Goal: Task Accomplishment & Management: Use online tool/utility

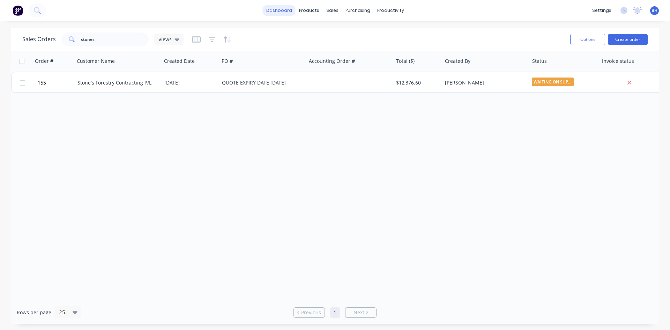
click at [287, 8] on link "dashboard" at bounding box center [279, 10] width 33 height 10
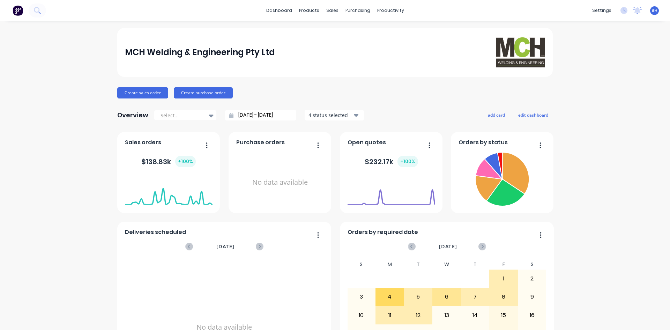
click at [409, 175] on div "[DATE] Orders: 0 Total Value: $ 0" at bounding box center [392, 187] width 88 height 30
click at [429, 146] on button "button" at bounding box center [427, 145] width 15 height 11
click at [394, 81] on div "MCH Welding & Engineering Pty Ltd Create sales order Create purchase order Over…" at bounding box center [335, 210] width 436 height 364
click at [540, 144] on icon "button" at bounding box center [541, 145] width 2 height 7
click at [571, 138] on div "MCH Welding & Engineering Pty Ltd Create sales order Create purchase order Over…" at bounding box center [335, 210] width 670 height 364
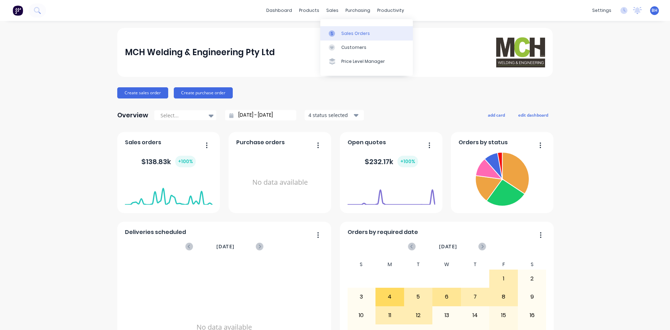
click at [353, 34] on div "Sales Orders" at bounding box center [355, 33] width 29 height 6
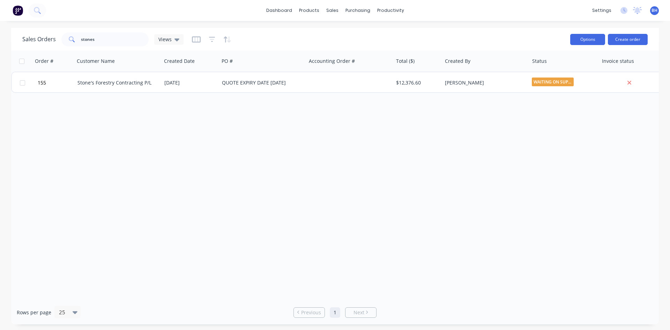
click at [598, 37] on button "Options" at bounding box center [587, 39] width 35 height 11
click at [548, 25] on div "dashboard products sales purchasing productivity dashboard products Product Cat…" at bounding box center [335, 165] width 670 height 330
click at [636, 38] on button "Create order" at bounding box center [628, 39] width 40 height 11
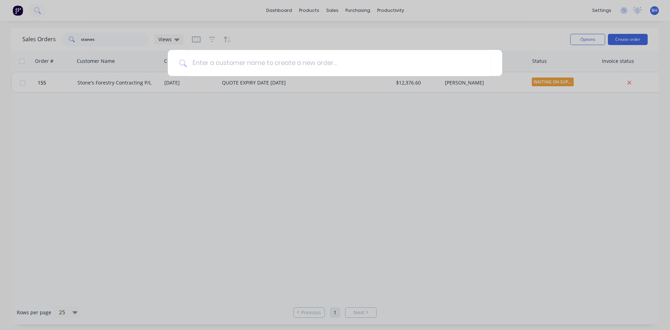
click at [279, 10] on div at bounding box center [335, 165] width 670 height 330
